Goal: Check status: Check status

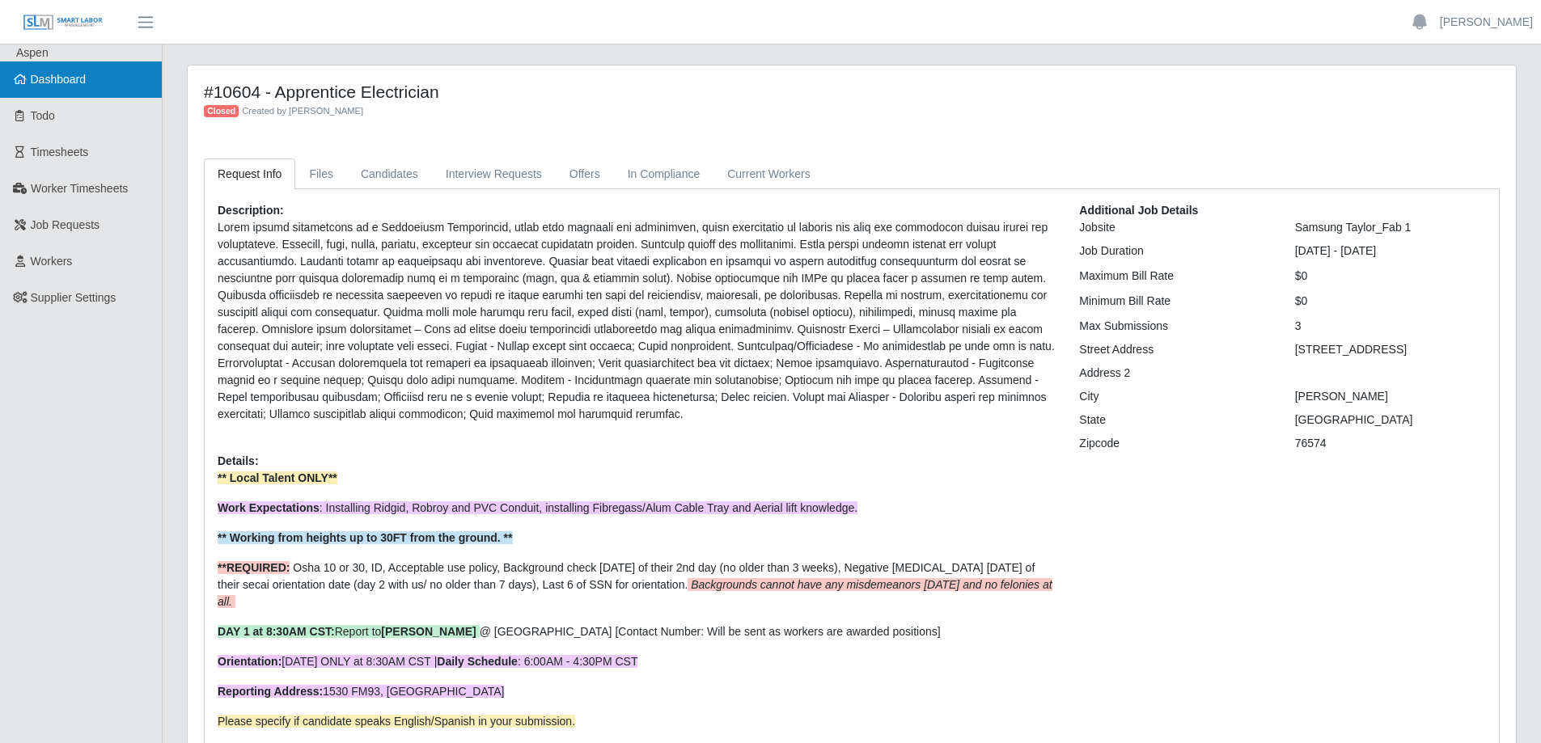
drag, startPoint x: 82, startPoint y: 85, endPoint x: 80, endPoint y: 94, distance: 9.0
click at [82, 84] on span "Dashboard" at bounding box center [59, 79] width 56 height 13
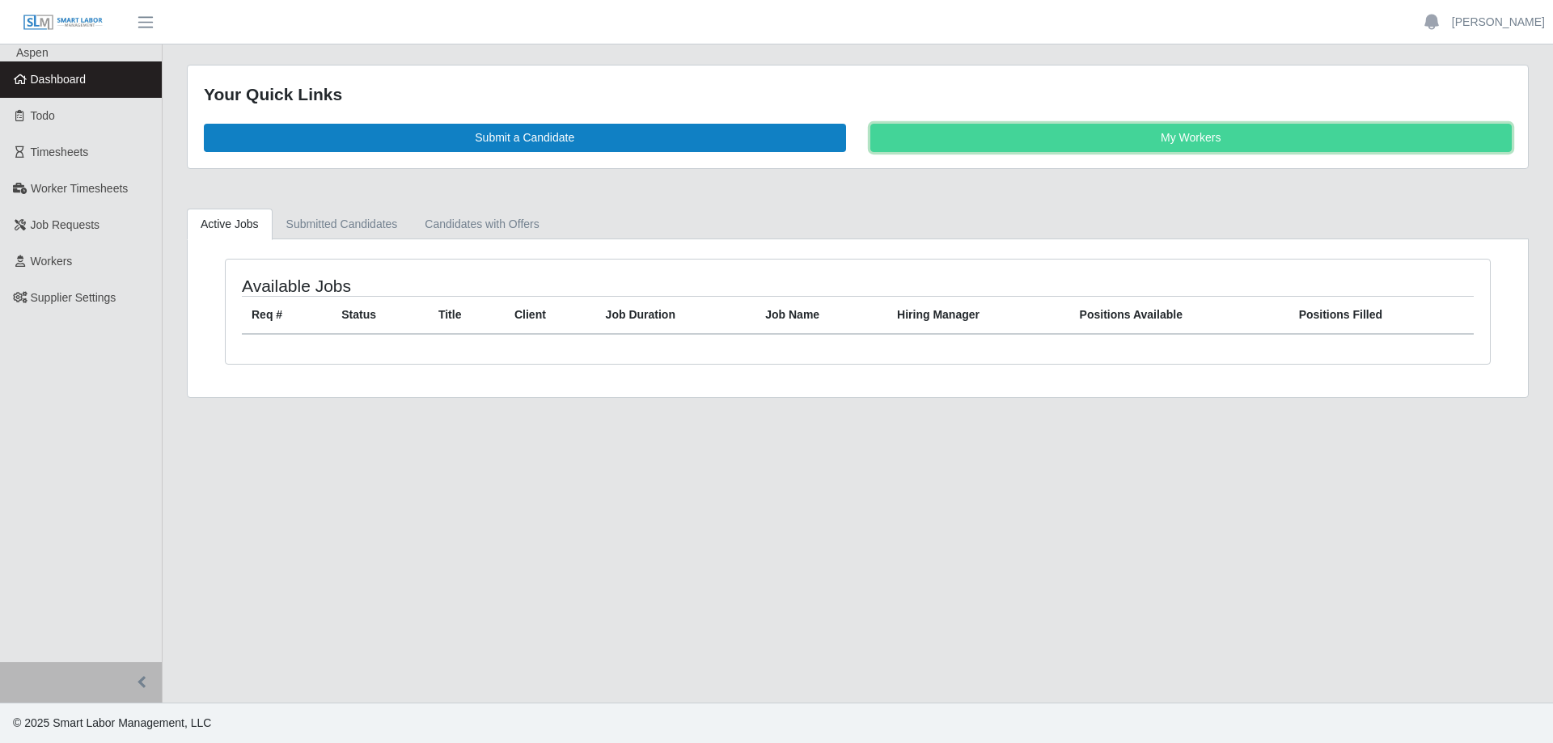
click at [1041, 143] on link "My Workers" at bounding box center [1191, 138] width 642 height 28
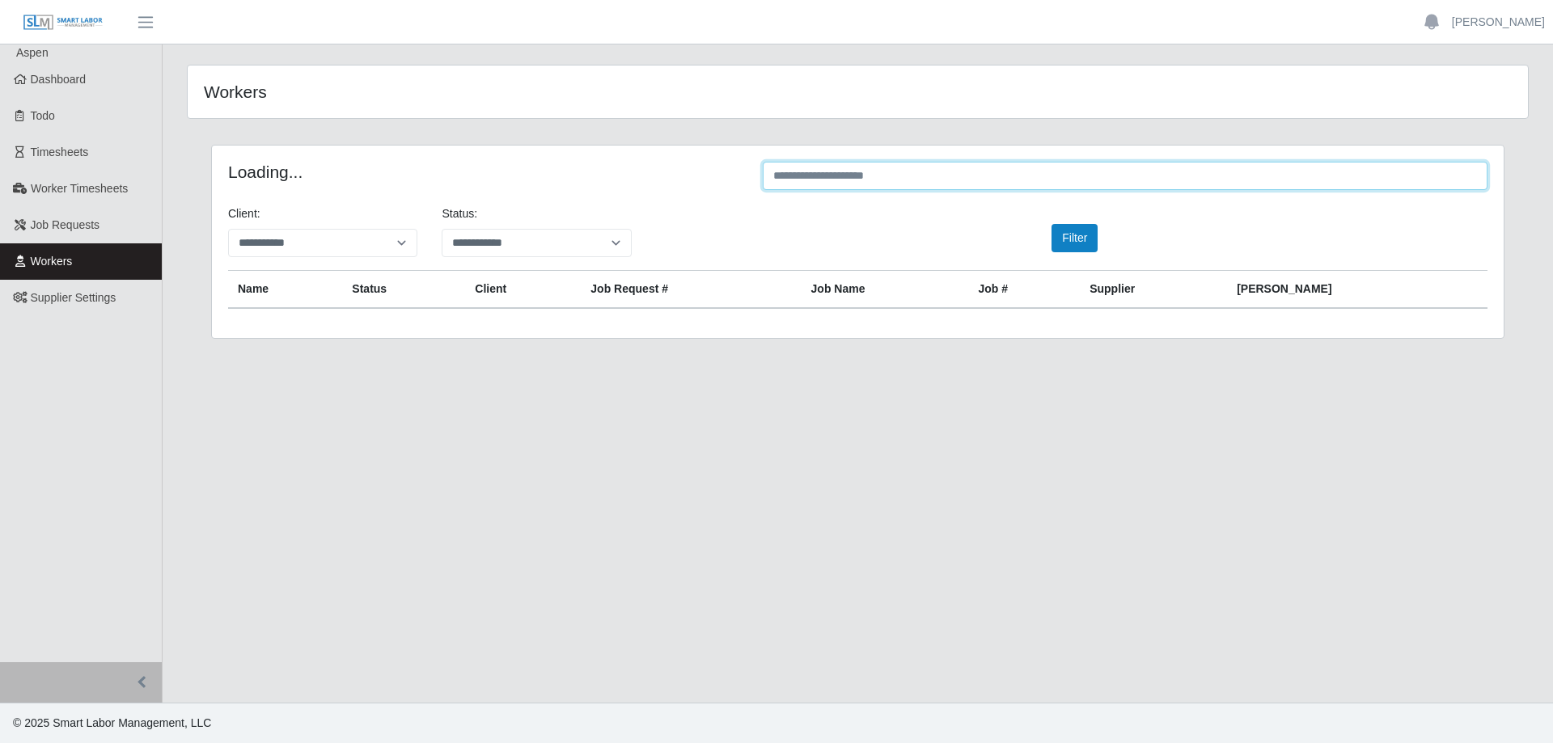
click at [987, 172] on input "text" at bounding box center [1125, 176] width 725 height 28
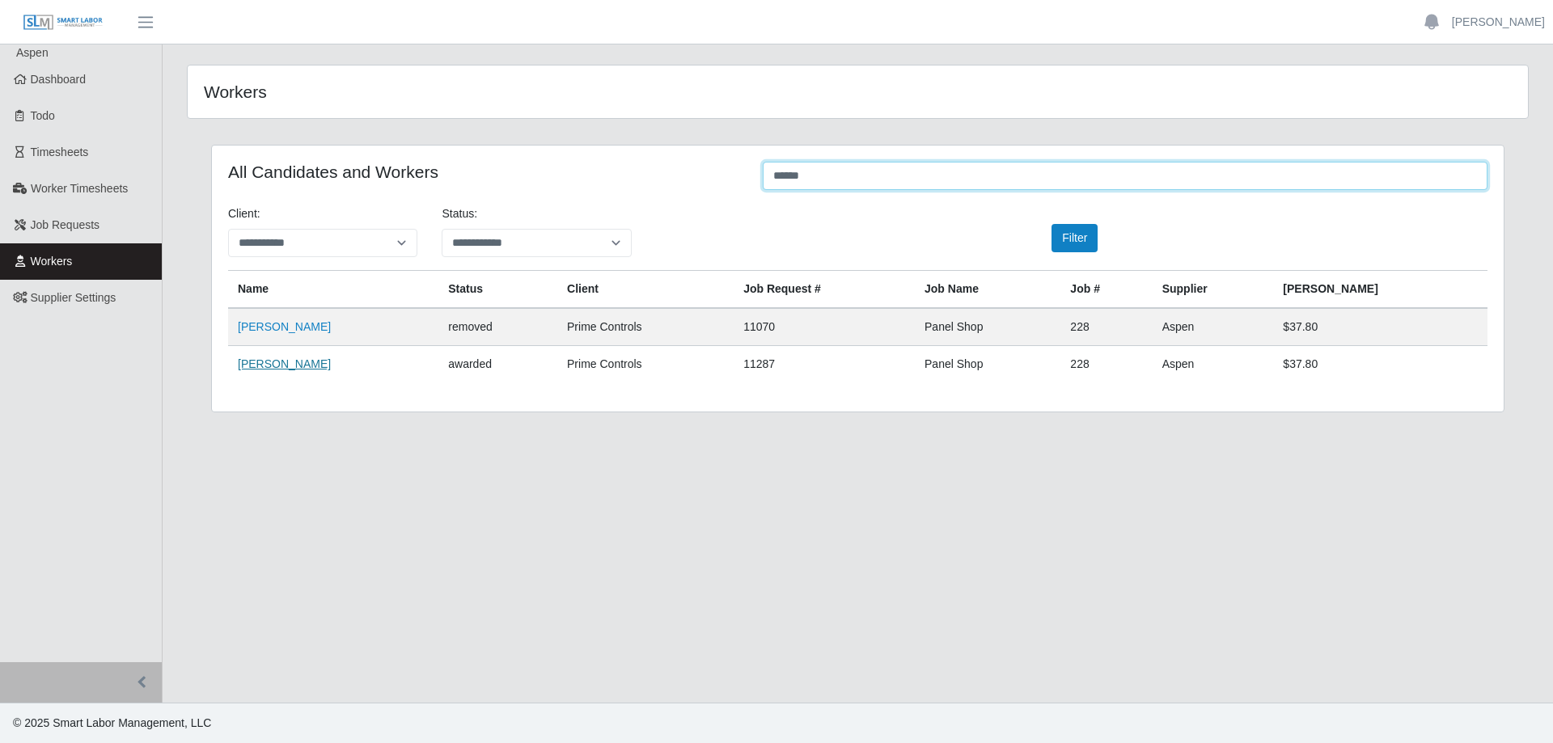
type input "******"
click at [260, 370] on link "Tony Russell" at bounding box center [284, 363] width 93 height 13
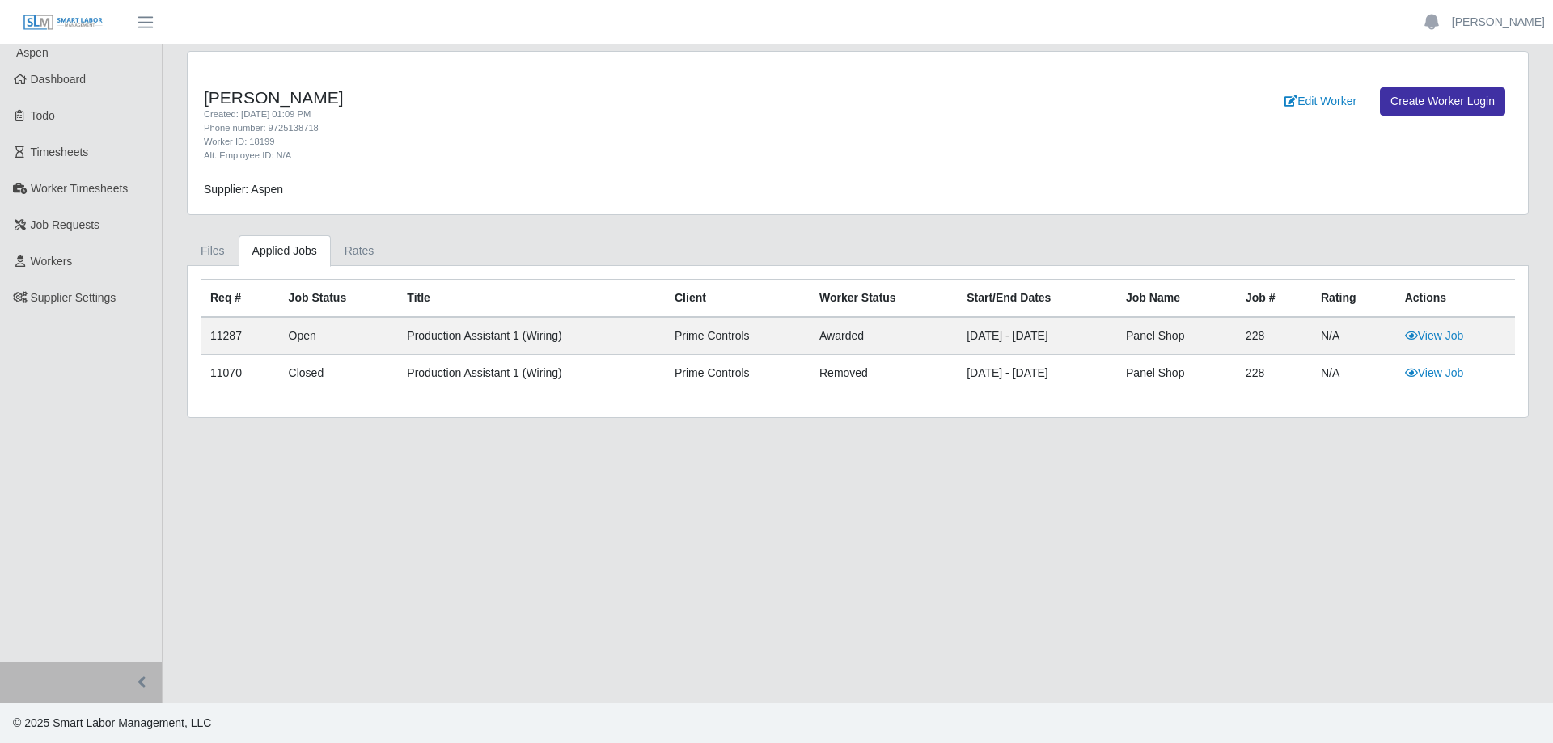
click at [222, 334] on td "11287" at bounding box center [240, 336] width 78 height 38
click at [1433, 339] on link "View Job" at bounding box center [1434, 335] width 59 height 13
